Goal: Task Accomplishment & Management: Manage account settings

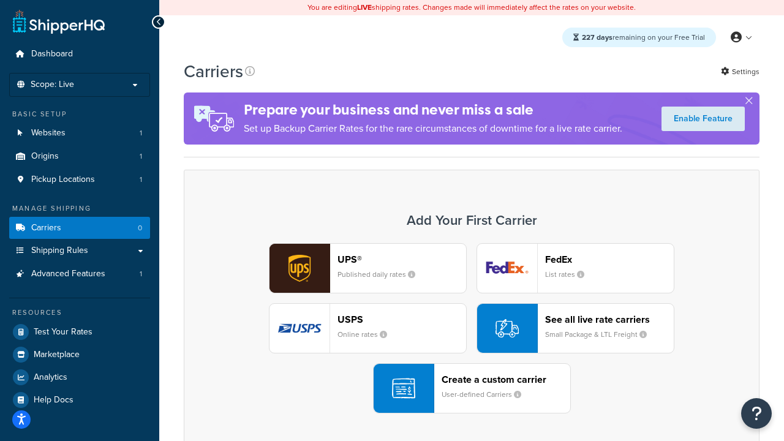
click at [472, 328] on div "UPS® Published daily rates FedEx List rates USPS Online rates See all live rate…" at bounding box center [472, 328] width 550 height 170
click at [610, 259] on header "FedEx" at bounding box center [609, 260] width 129 height 12
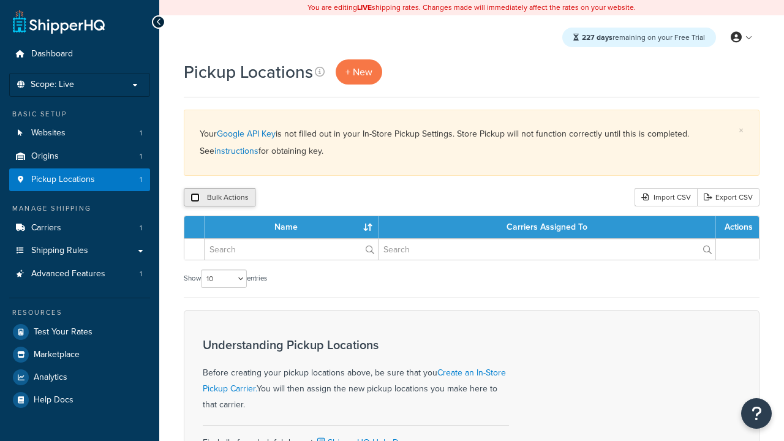
click at [195, 198] on input "checkbox" at bounding box center [195, 197] width 9 height 9
checkbox input "true"
click at [0, 0] on button "Delete" at bounding box center [0, 0] width 0 height 0
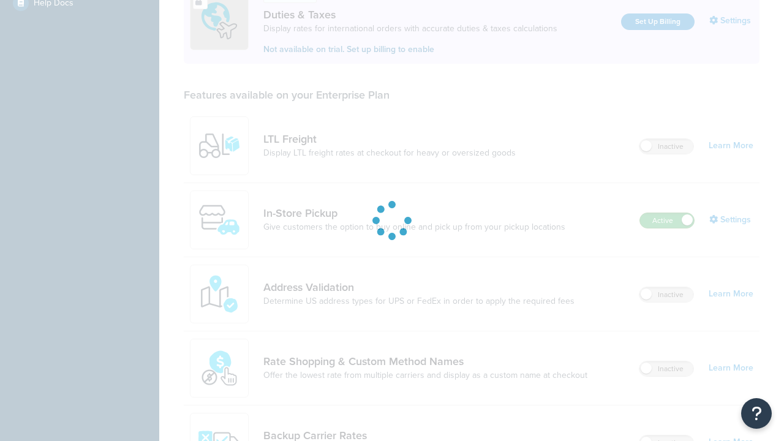
click at [667, 213] on label "Active" at bounding box center [667, 220] width 54 height 15
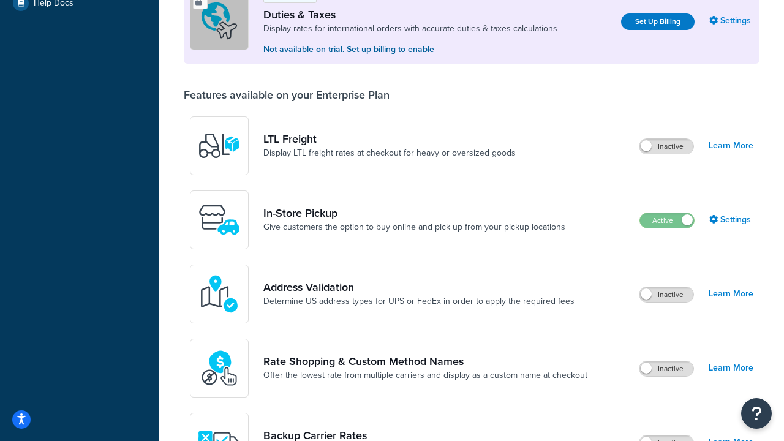
scroll to position [610, 0]
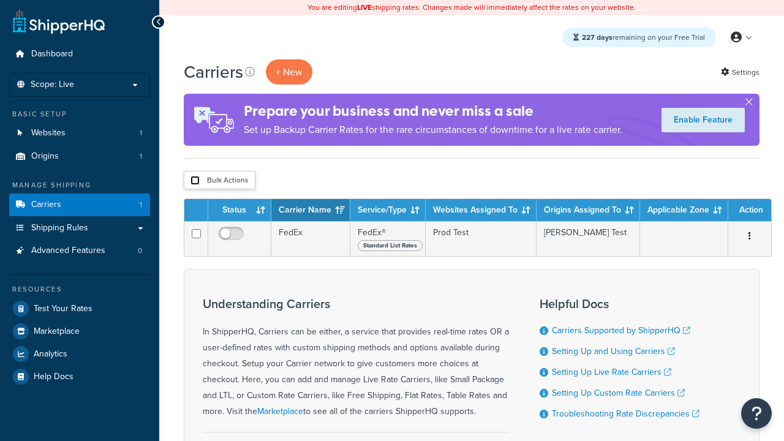
click at [195, 181] on input "checkbox" at bounding box center [195, 180] width 9 height 9
checkbox input "true"
click at [0, 0] on button "Delete" at bounding box center [0, 0] width 0 height 0
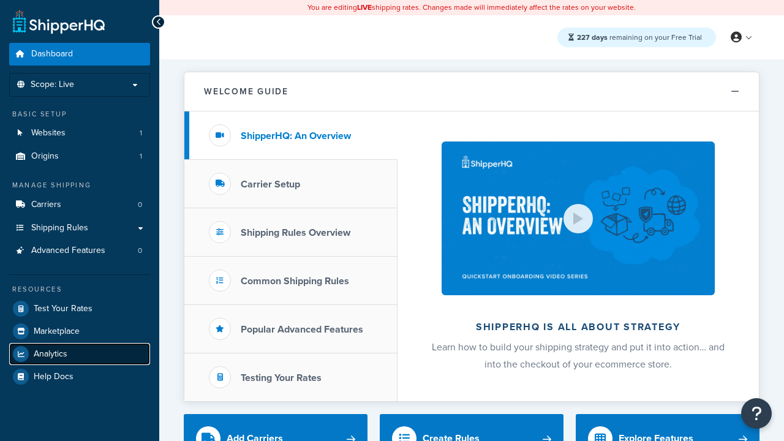
click at [50, 354] on span "Analytics" at bounding box center [51, 354] width 34 height 10
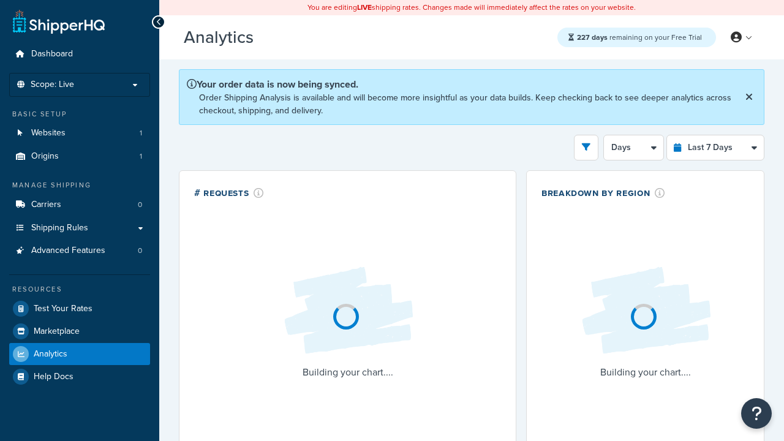
select select "last_7_days"
